Goal: Task Accomplishment & Management: Manage account settings

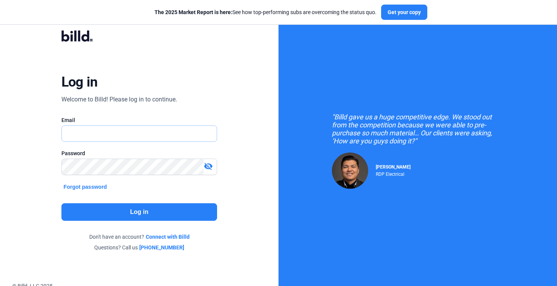
type input "[EMAIL_ADDRESS][DOMAIN_NAME]"
click at [210, 166] on mat-icon "visibility_off" at bounding box center [208, 166] width 9 height 9
click at [177, 210] on button "Log in" at bounding box center [139, 212] width 156 height 18
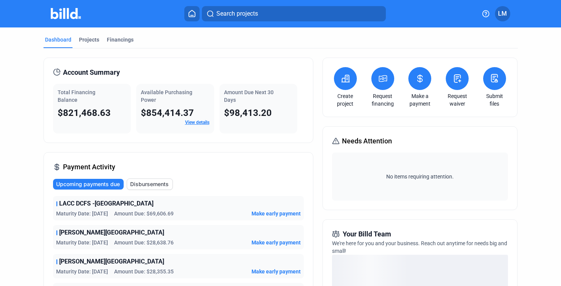
click at [189, 16] on icon at bounding box center [192, 13] width 6 height 6
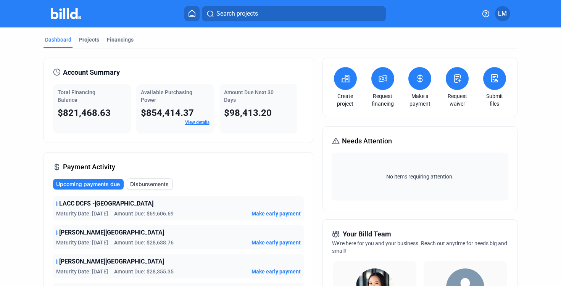
click at [191, 13] on icon at bounding box center [192, 13] width 8 height 7
click at [192, 16] on icon at bounding box center [192, 13] width 6 height 6
click at [191, 18] on button at bounding box center [191, 13] width 15 height 15
click at [192, 14] on icon at bounding box center [192, 13] width 8 height 7
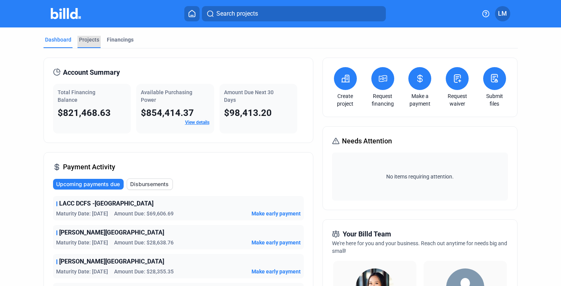
click at [88, 39] on div "Projects" at bounding box center [89, 40] width 20 height 8
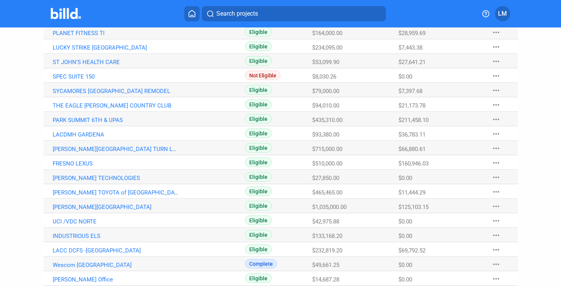
scroll to position [132, 0]
click at [92, 203] on link "[PERSON_NAME][GEOGRAPHIC_DATA]" at bounding box center [116, 206] width 126 height 7
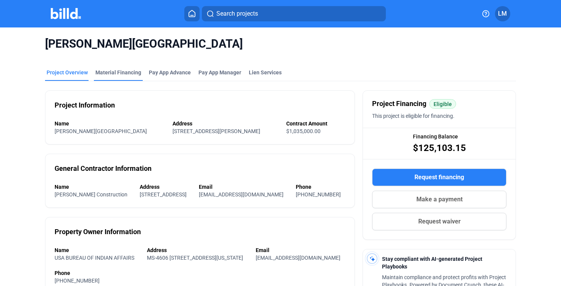
click at [124, 71] on div "Material Financing" at bounding box center [118, 73] width 46 height 8
